Goal: Check status: Check status

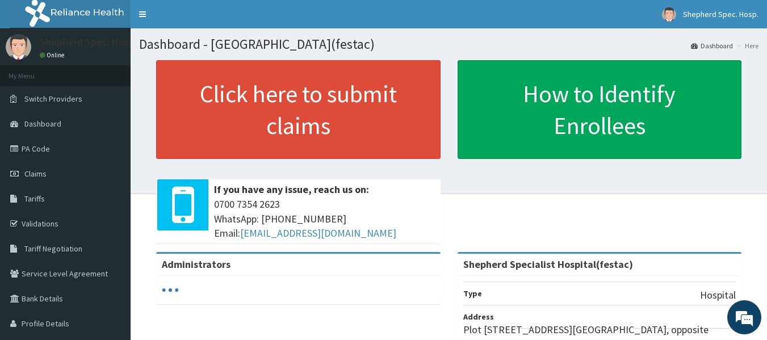
click at [88, 175] on link "Claims" at bounding box center [65, 173] width 131 height 25
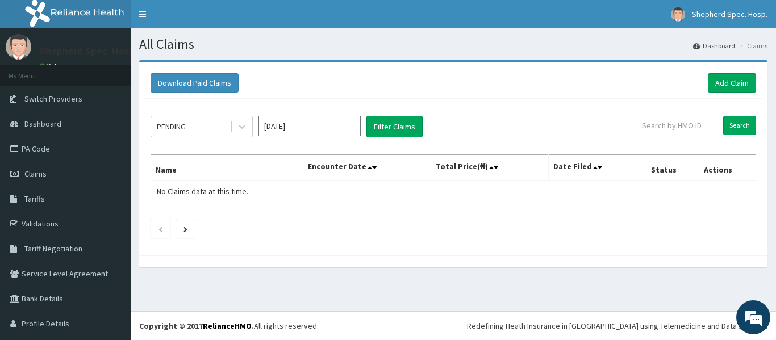
click at [657, 126] on input "text" at bounding box center [676, 125] width 85 height 19
paste input "RUY/10036/A"
type input "RUY/10036/A"
click at [726, 124] on input "Search" at bounding box center [739, 125] width 33 height 19
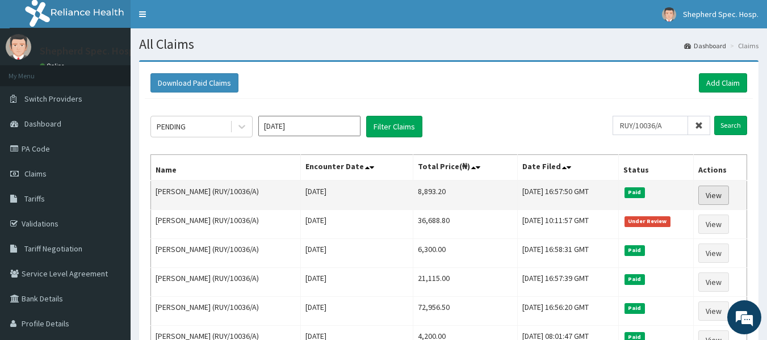
click at [729, 195] on link "View" at bounding box center [714, 195] width 31 height 19
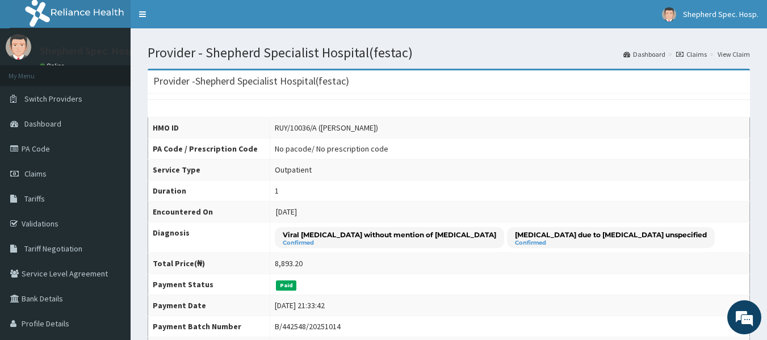
click at [692, 57] on link "Claims" at bounding box center [691, 54] width 31 height 10
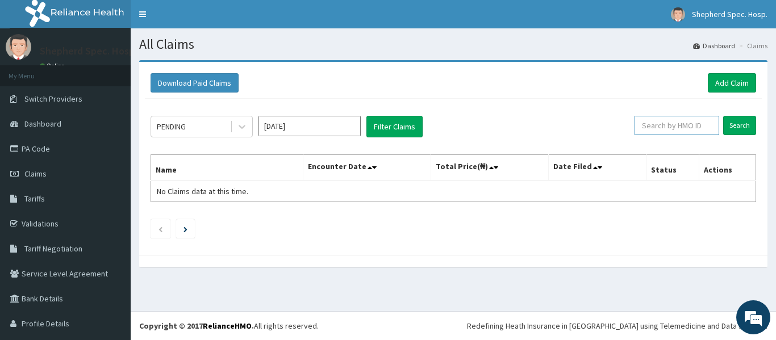
click at [671, 128] on input "text" at bounding box center [676, 125] width 85 height 19
paste input "RUY/10036/A"
type input "RUY/10036/A"
click at [723, 116] on input "Search" at bounding box center [739, 125] width 33 height 19
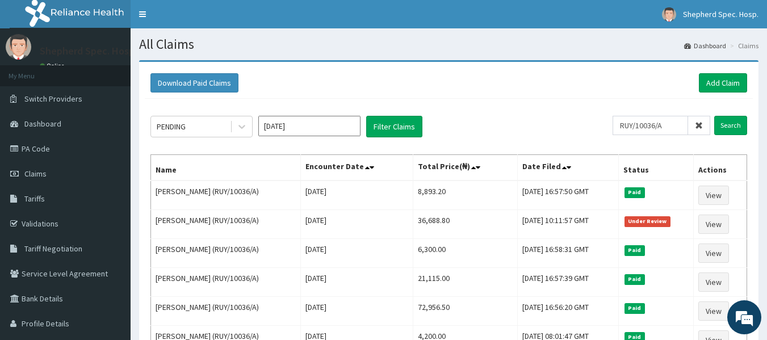
click at [545, 77] on div "Download Paid Claims Add Claim" at bounding box center [449, 82] width 597 height 19
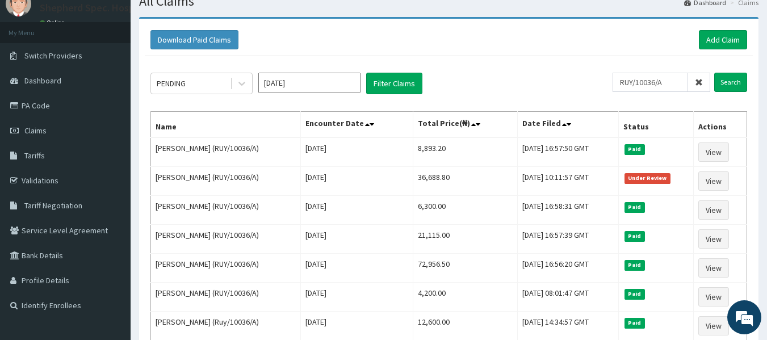
scroll to position [45, 0]
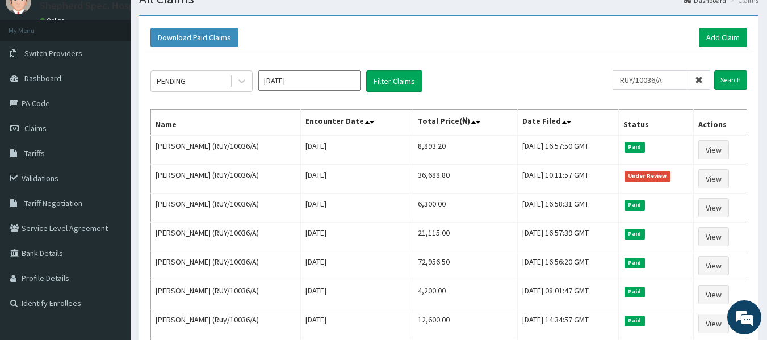
click at [545, 77] on div "PENDING [DATE] Filter Claims" at bounding box center [382, 81] width 462 height 22
